Goal: Navigation & Orientation: Find specific page/section

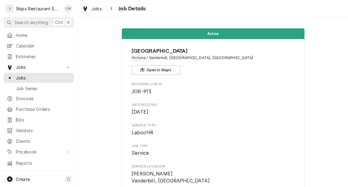
click at [113, 9] on div "Navigate back" at bounding box center [112, 8] width 6 height 6
click at [113, 10] on div "Navigate back" at bounding box center [112, 8] width 6 height 6
click at [112, 10] on icon "Navigate back" at bounding box center [111, 8] width 3 height 4
click at [114, 9] on button "Navigate back" at bounding box center [112, 9] width 10 height 10
click at [116, 9] on button "Navigate back" at bounding box center [112, 9] width 10 height 10
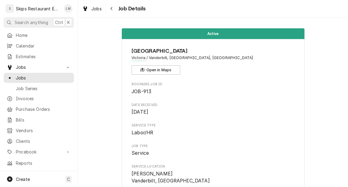
click at [124, 7] on span "Job Details" at bounding box center [131, 9] width 29 height 8
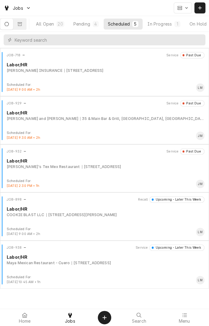
click at [175, 7] on button "Dynamic Content Wrapper" at bounding box center [182, 7] width 18 height 11
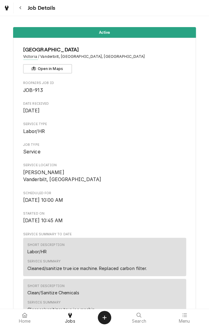
click at [204, 322] on div "Menu" at bounding box center [184, 317] width 42 height 12
